Goal: Task Accomplishment & Management: Manage account settings

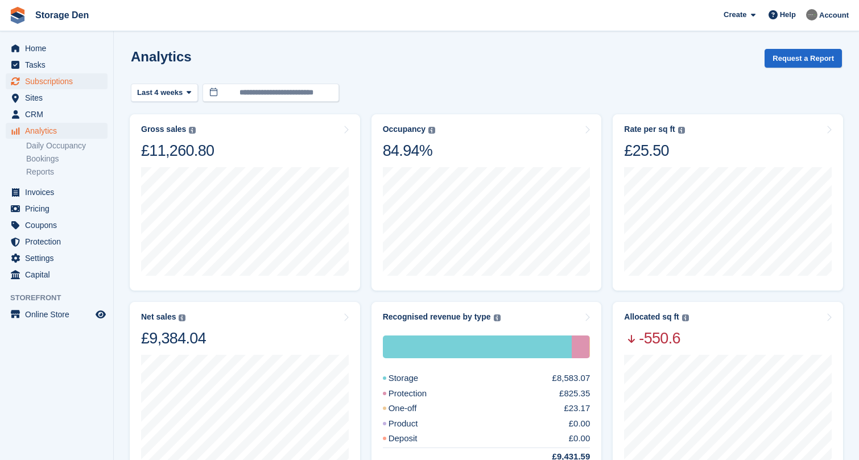
click at [72, 77] on span "Subscriptions" at bounding box center [59, 81] width 68 height 16
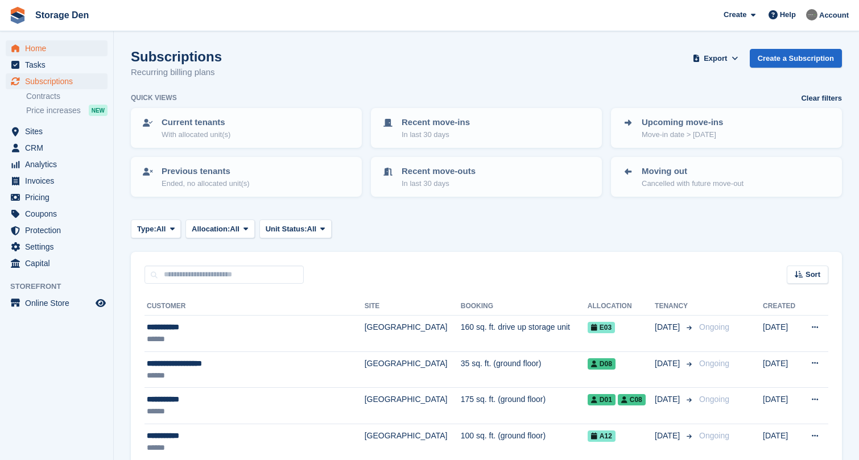
click at [54, 54] on span "Home" at bounding box center [59, 48] width 68 height 16
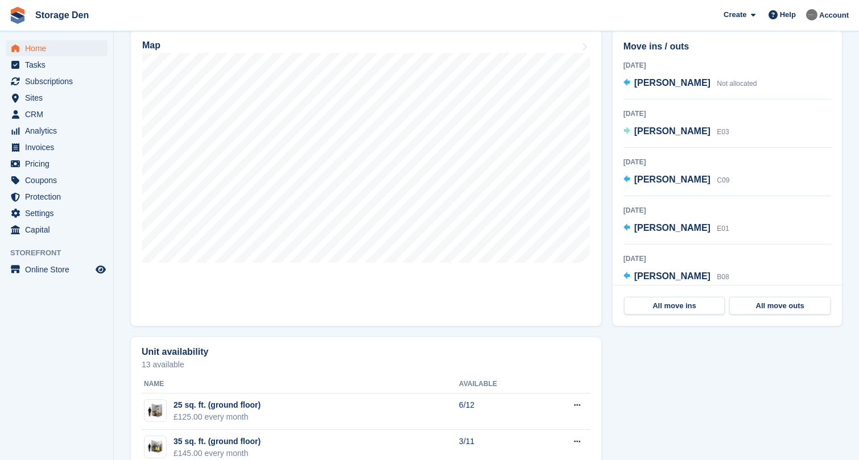
scroll to position [464, 0]
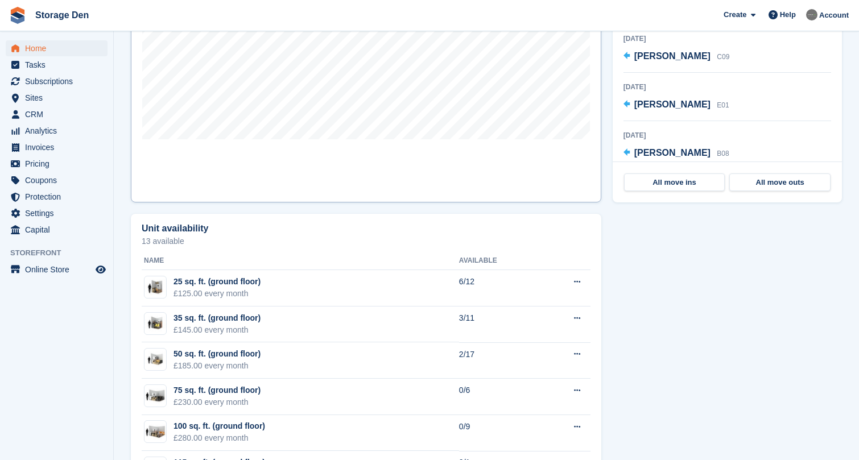
click at [326, 178] on link "Map" at bounding box center [366, 55] width 470 height 296
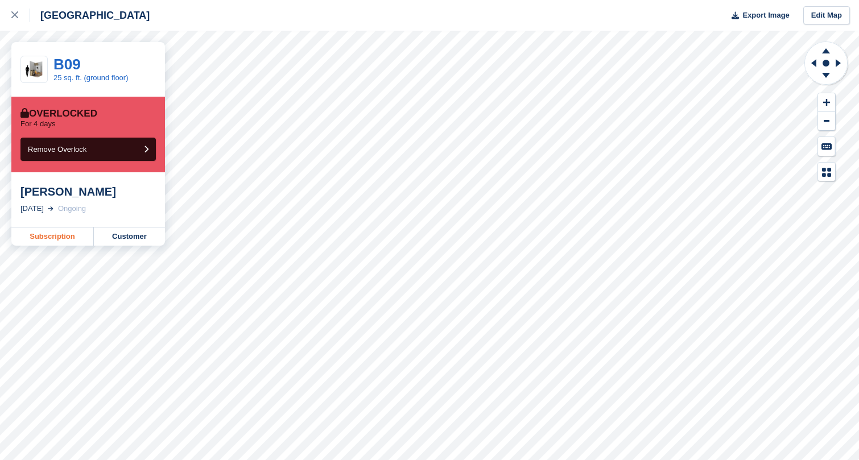
click at [54, 231] on link "Subscription" at bounding box center [52, 237] width 82 height 18
click at [114, 234] on link "Customer" at bounding box center [129, 237] width 71 height 18
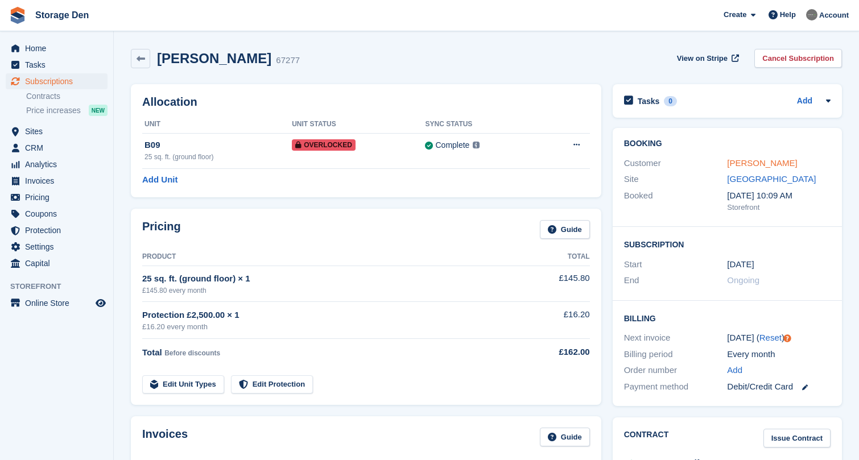
click at [743, 164] on link "[PERSON_NAME]" at bounding box center [762, 163] width 70 height 10
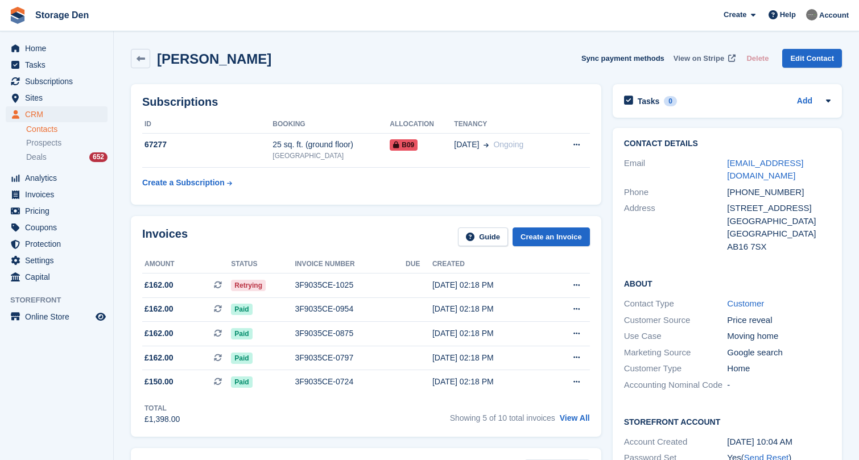
click at [694, 56] on span "View on Stripe" at bounding box center [698, 58] width 51 height 11
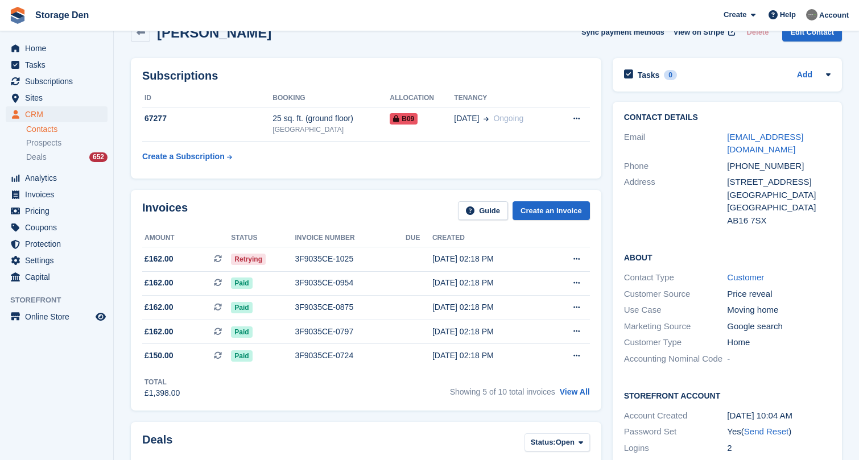
scroll to position [159, 0]
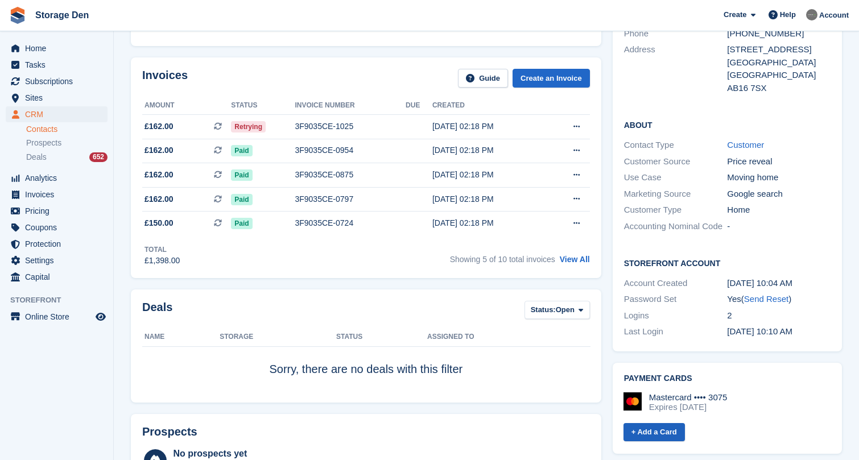
click at [661, 423] on link "+ Add a Card" at bounding box center [653, 432] width 61 height 19
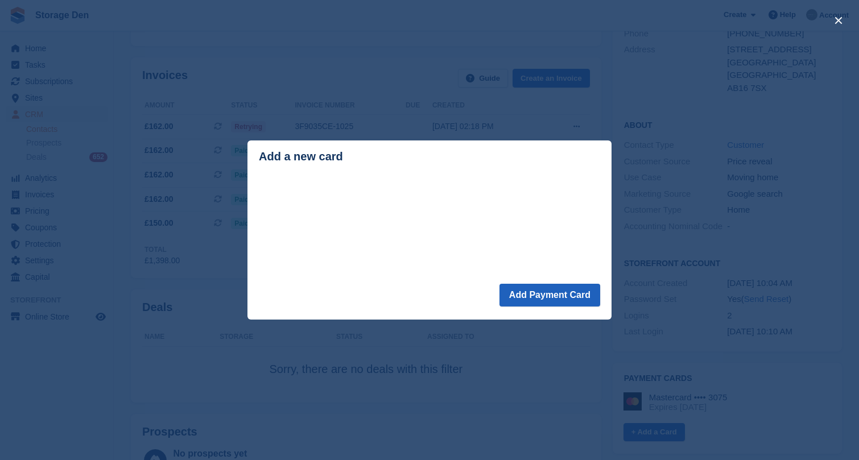
click at [561, 303] on button "Add Payment Card" at bounding box center [549, 295] width 101 height 23
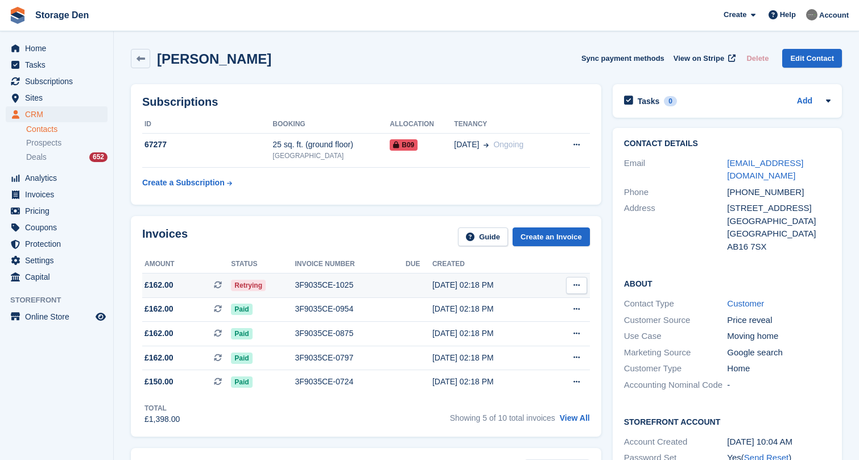
click at [387, 289] on div "3F9035CE-1025" at bounding box center [350, 285] width 111 height 12
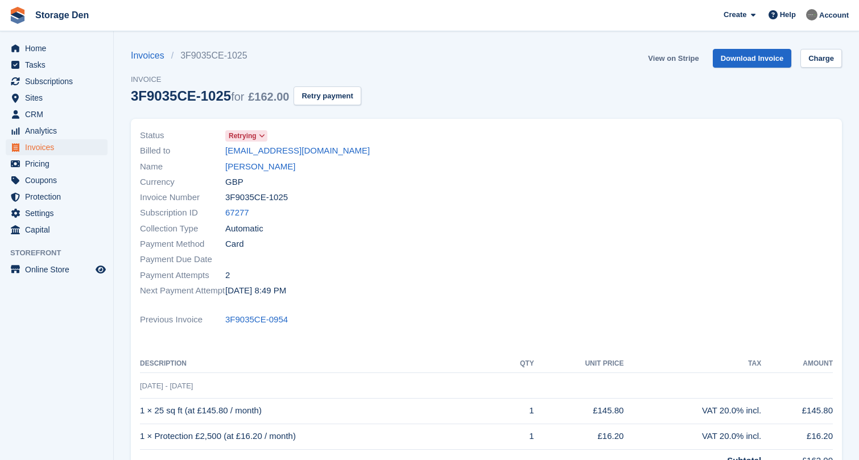
click at [655, 59] on link "View on Stripe" at bounding box center [673, 58] width 60 height 19
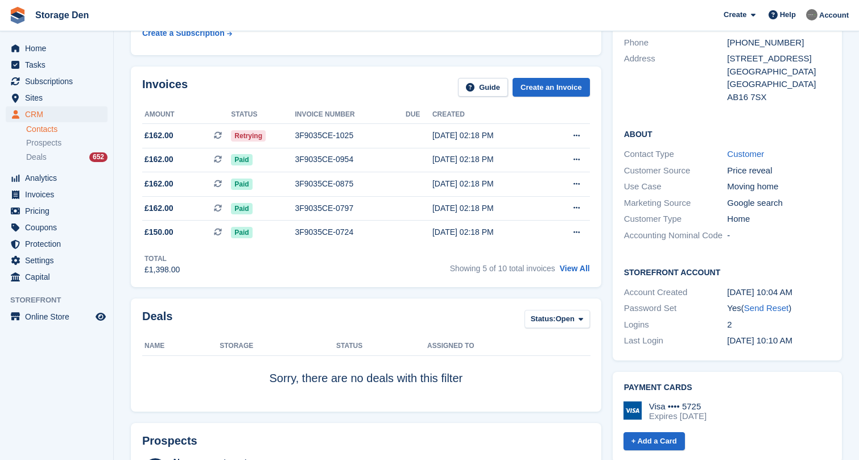
scroll to position [151, 0]
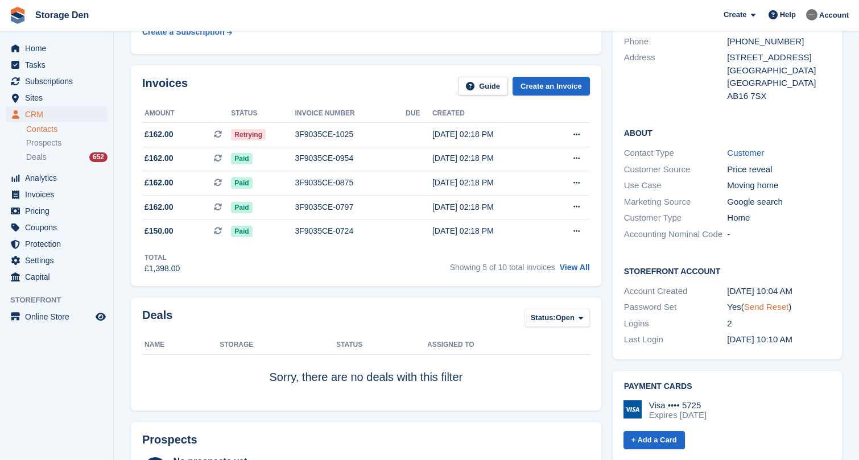
click at [760, 302] on link "Send Reset" at bounding box center [766, 307] width 44 height 10
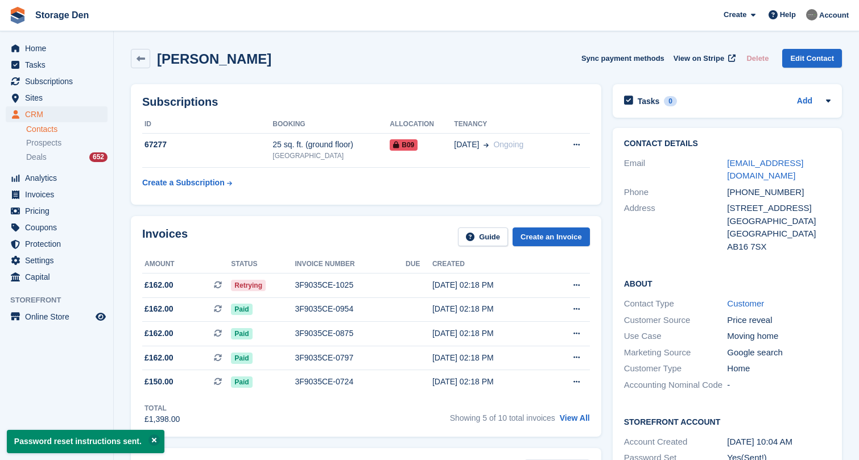
scroll to position [0, 0]
click at [68, 51] on span "Home" at bounding box center [59, 48] width 68 height 16
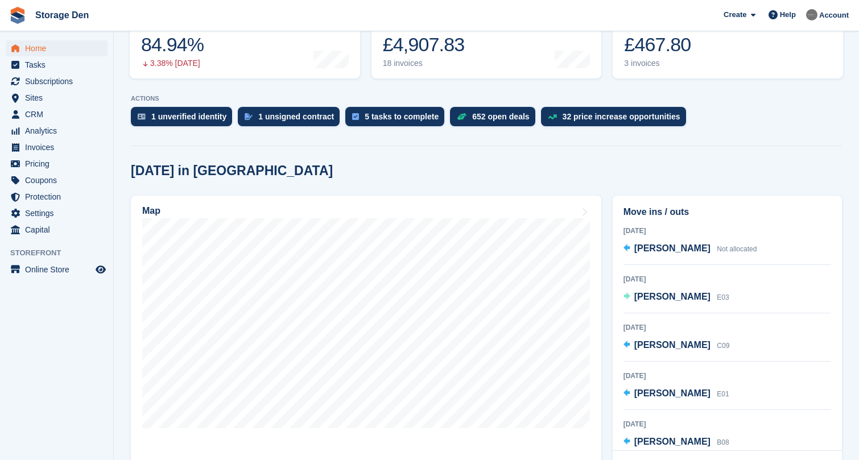
scroll to position [225, 0]
